Goal: Task Accomplishment & Management: Manage account settings

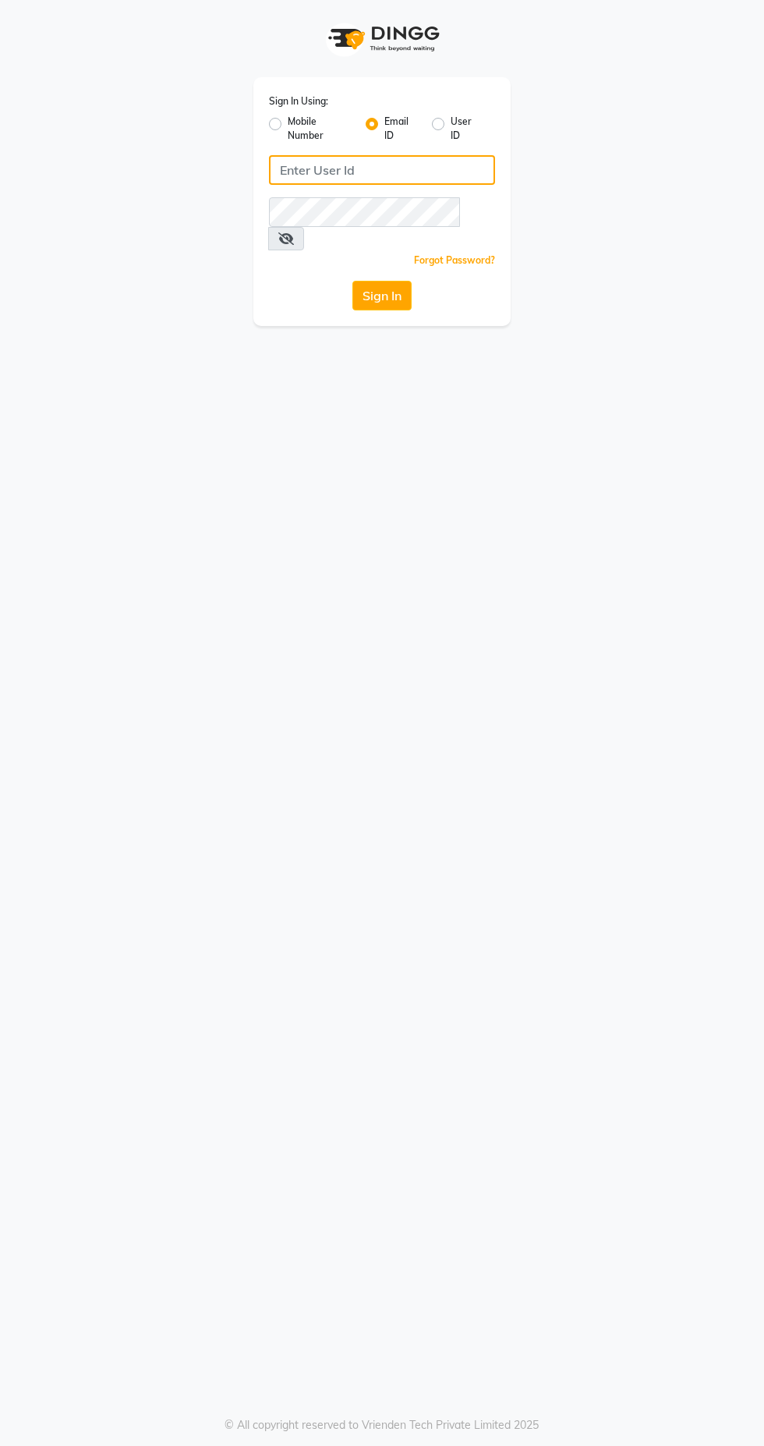
click at [354, 170] on input "Username" at bounding box center [382, 170] width 226 height 30
type input "[EMAIL_ADDRESS][DOMAIN_NAME]"
click at [352, 281] on button "Sign In" at bounding box center [381, 296] width 59 height 30
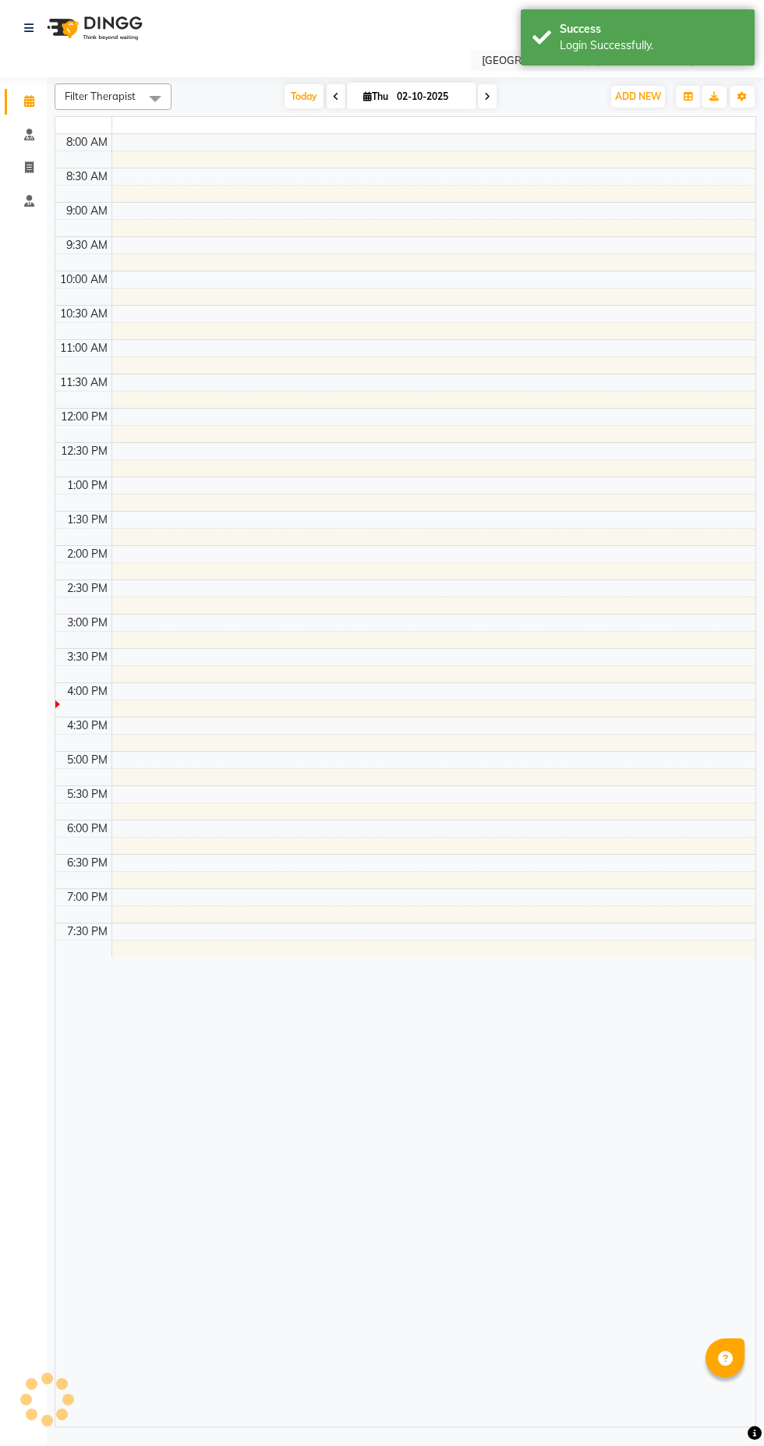
select select "en"
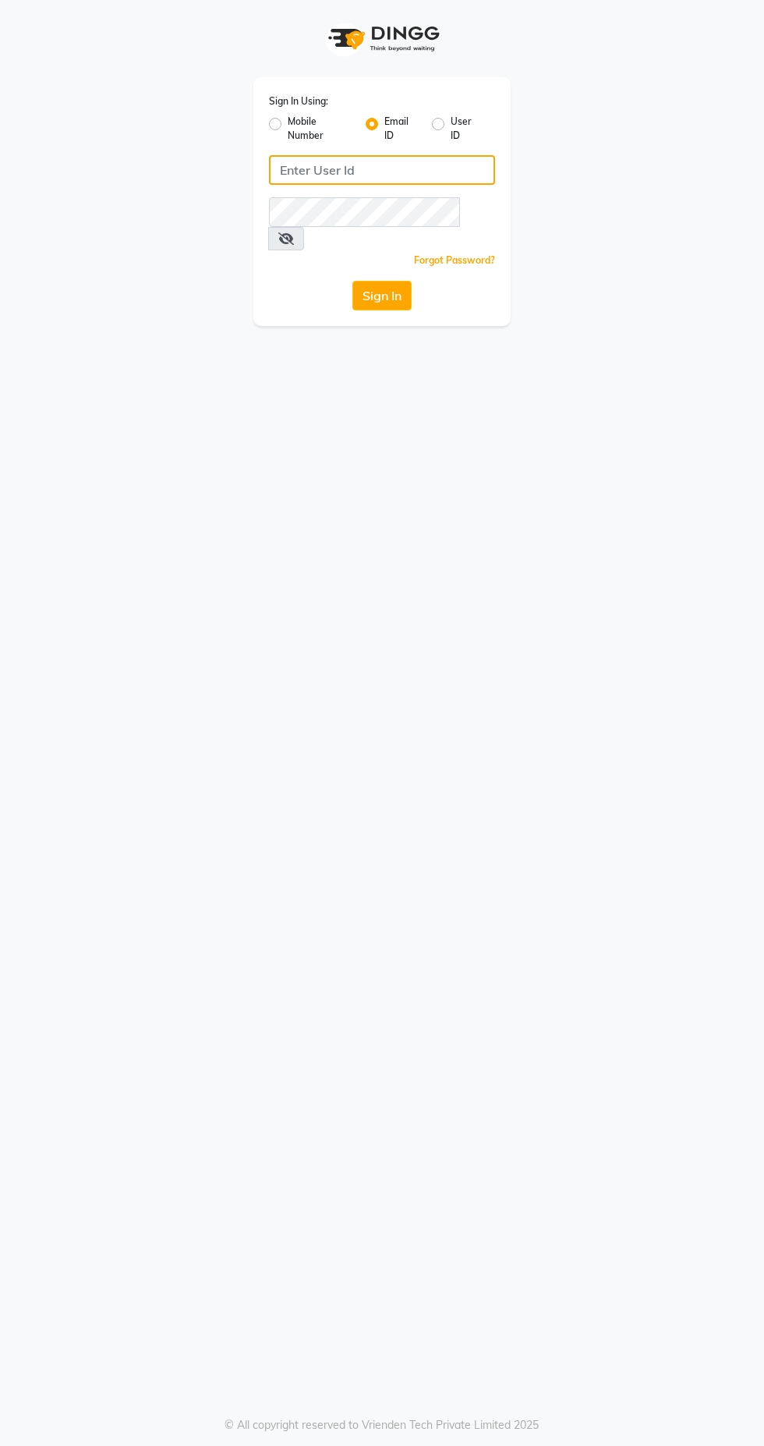
click at [363, 170] on input "Username" at bounding box center [382, 170] width 226 height 30
type input "[EMAIL_ADDRESS][DOMAIN_NAME]"
click at [352, 281] on button "Sign In" at bounding box center [381, 296] width 59 height 30
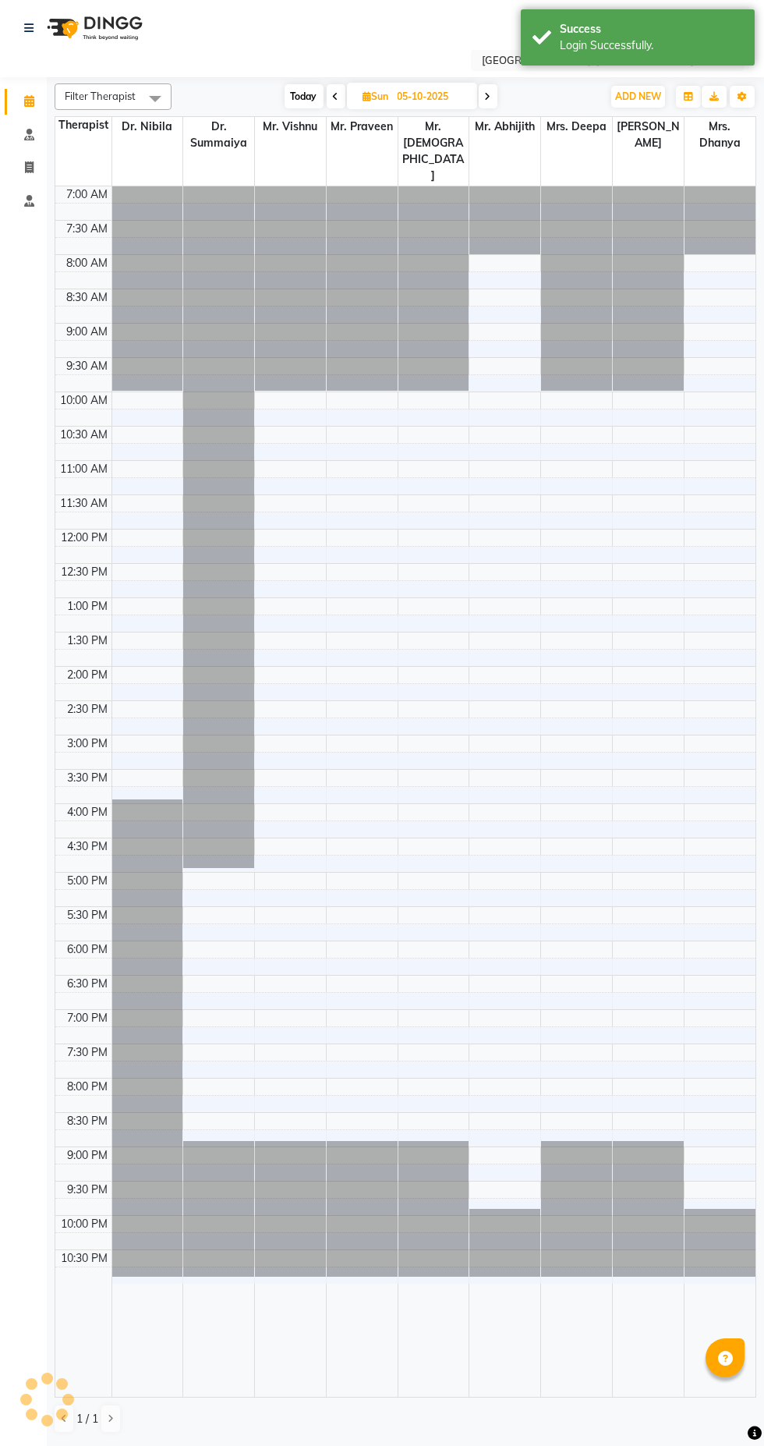
select select "en"
